Goal: Transaction & Acquisition: Purchase product/service

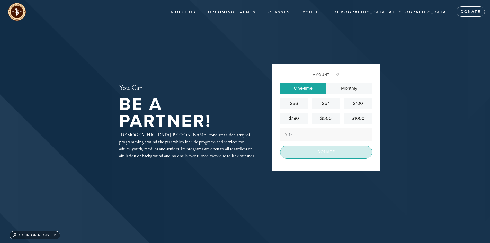
type input "18"
click at [303, 153] on input "Donate" at bounding box center [326, 152] width 92 height 13
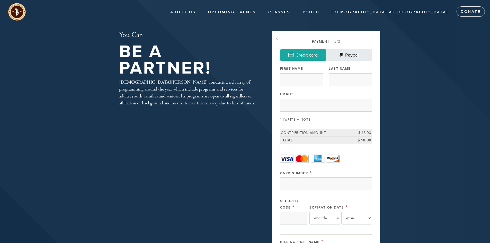
click at [353, 52] on link "Paypal" at bounding box center [349, 54] width 46 height 11
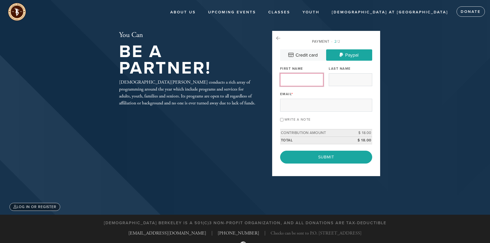
click at [313, 82] on input "First Name" at bounding box center [301, 79] width 43 height 13
type input "Tim"
type input "Chan"
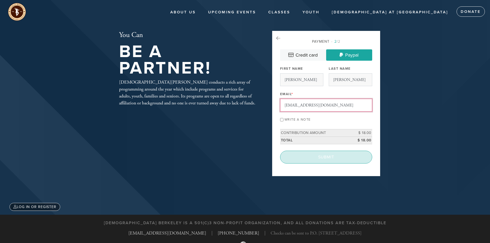
type input "t3kc@yahoo.com"
click at [326, 157] on input "Submit" at bounding box center [326, 157] width 92 height 13
